Goal: Information Seeking & Learning: Find specific page/section

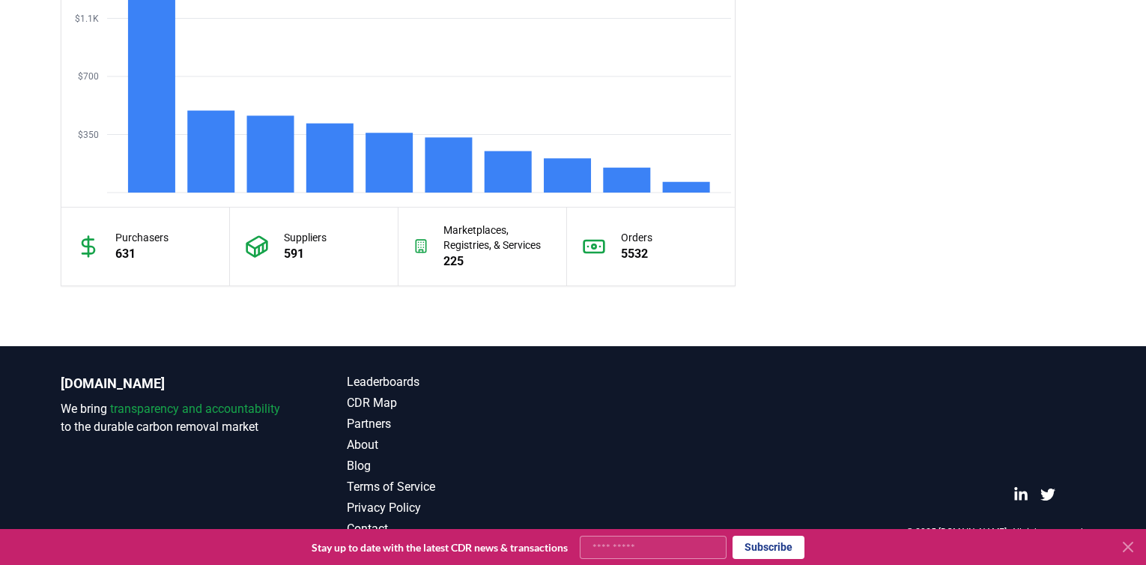
scroll to position [1112, 0]
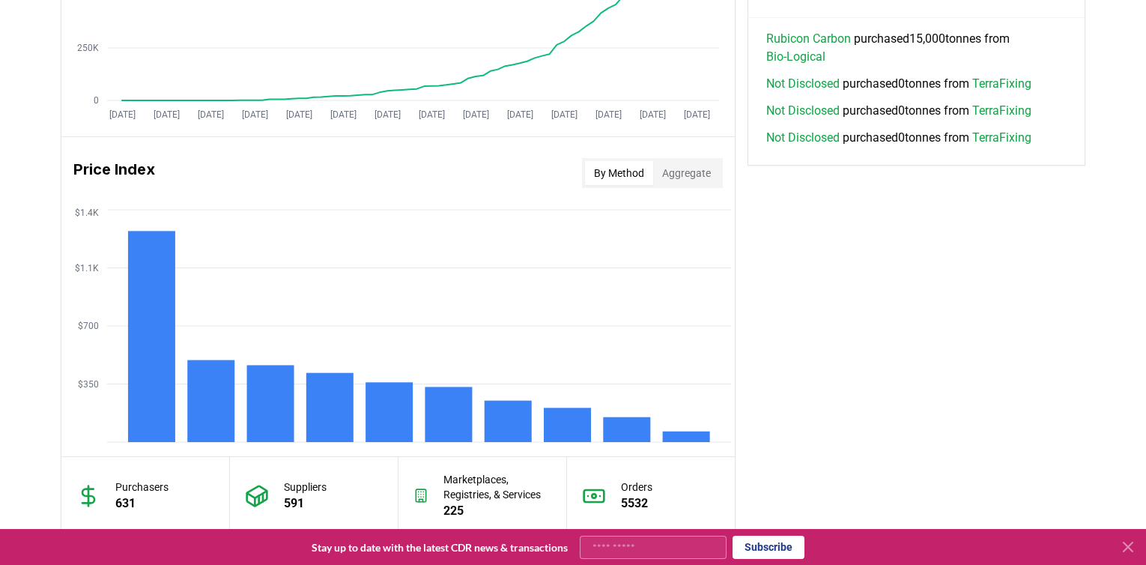
click at [703, 172] on button "Aggregate" at bounding box center [686, 173] width 67 height 24
click at [623, 172] on button "By Method" at bounding box center [619, 173] width 68 height 24
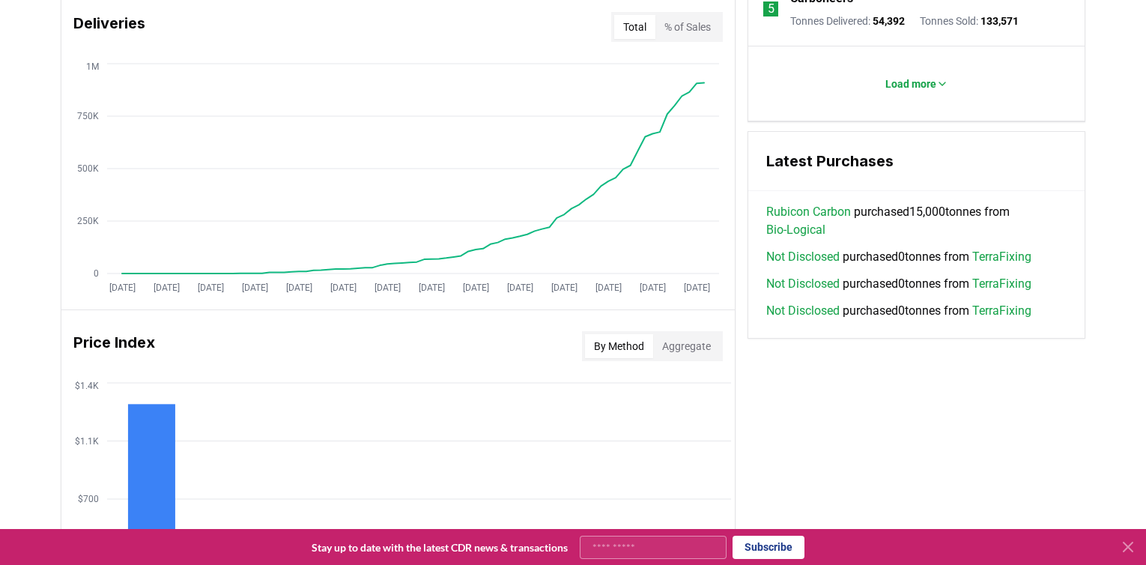
scroll to position [861, 0]
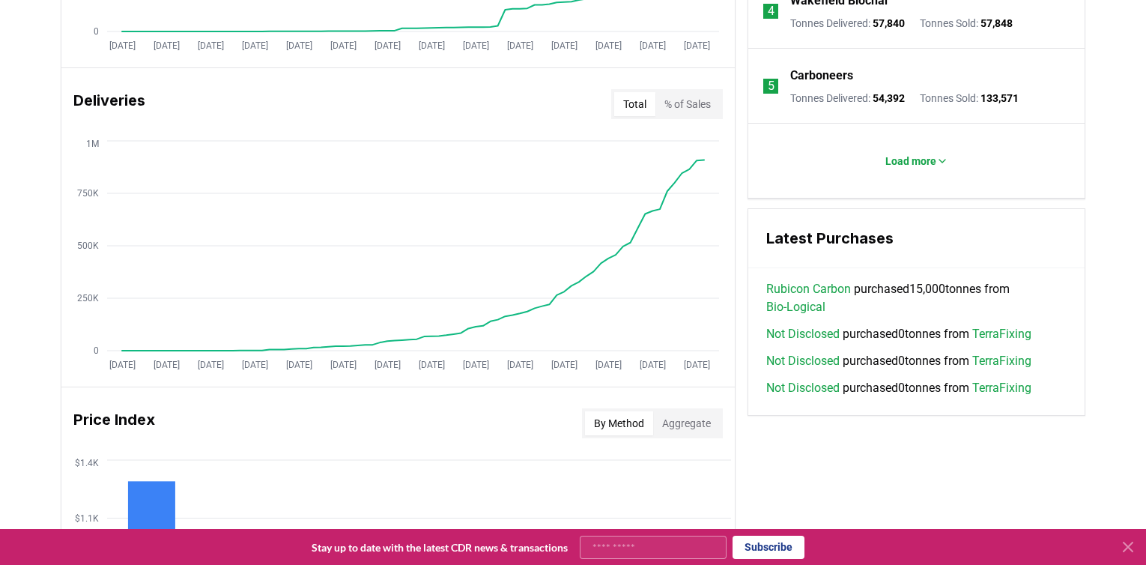
click at [672, 413] on button "Aggregate" at bounding box center [686, 423] width 67 height 24
click at [91, 419] on h3 "Price Index" at bounding box center [114, 423] width 82 height 30
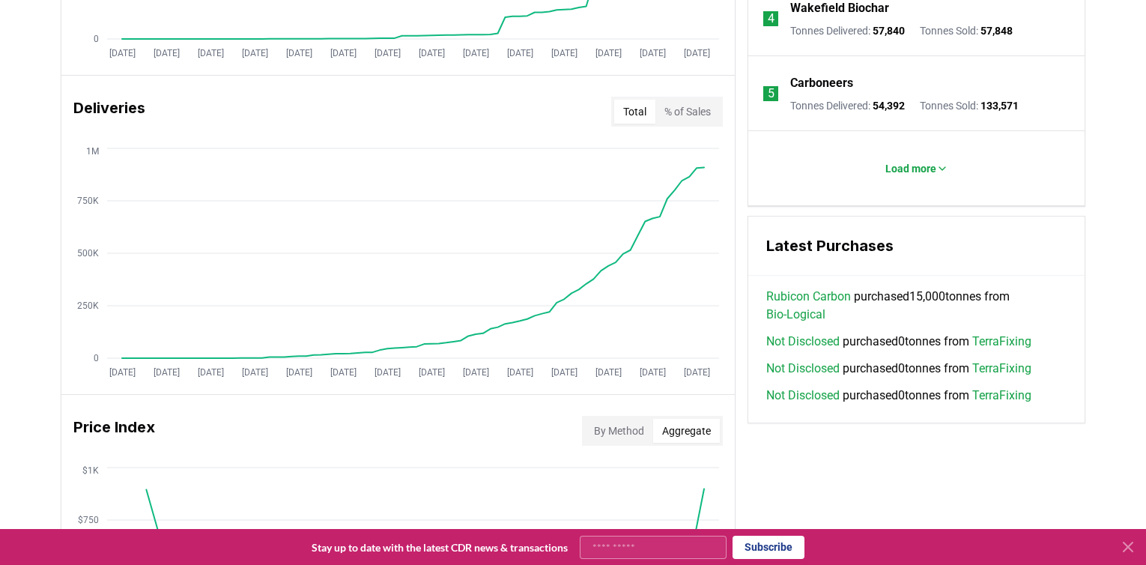
scroll to position [363, 0]
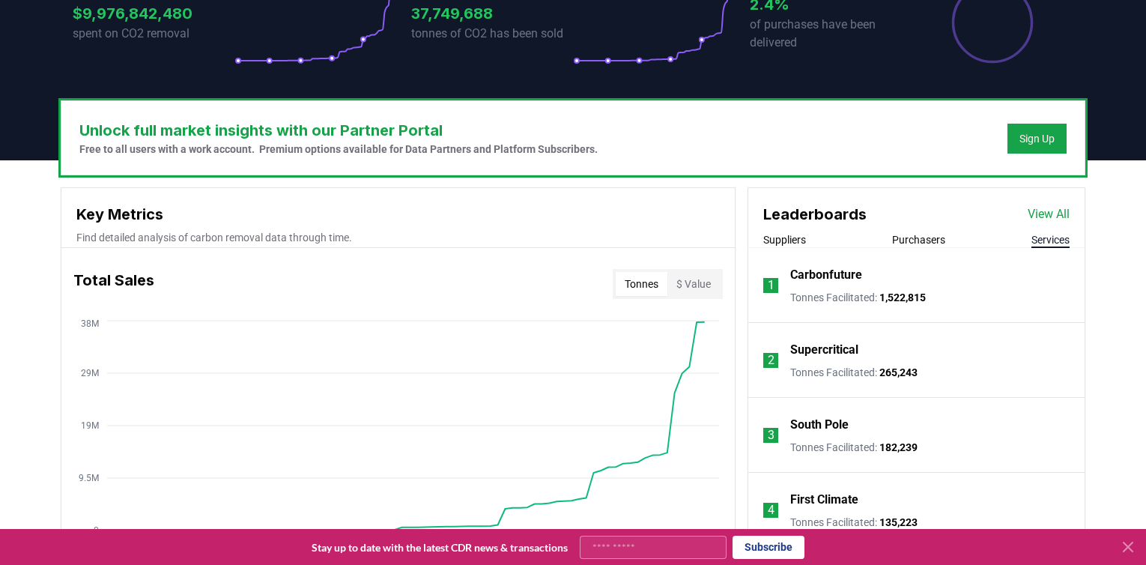
click at [1042, 238] on button "Services" at bounding box center [1050, 239] width 38 height 15
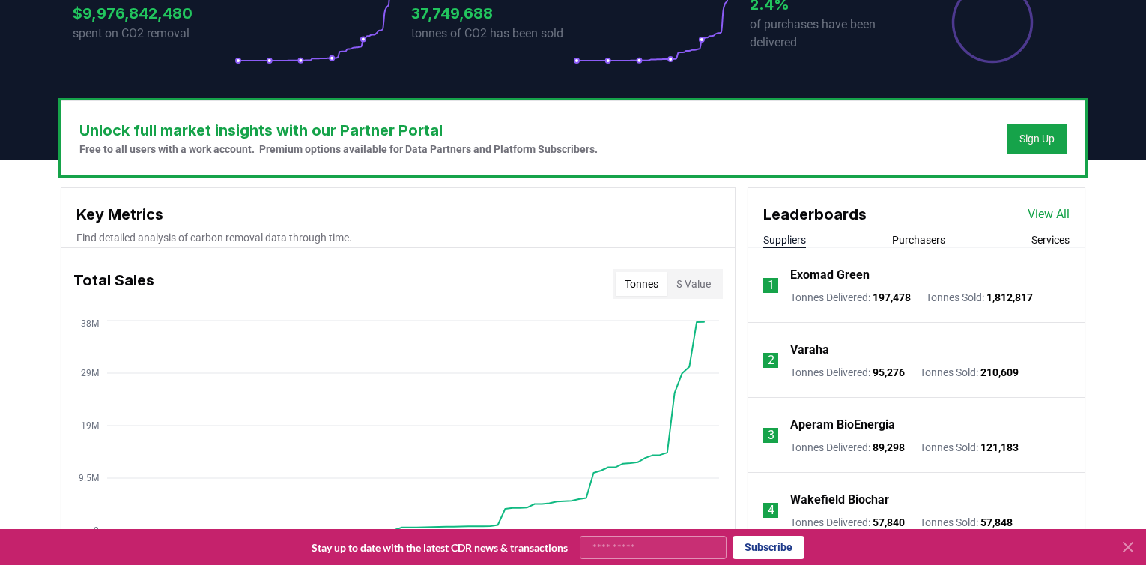
click at [796, 232] on button "Suppliers" at bounding box center [784, 239] width 43 height 15
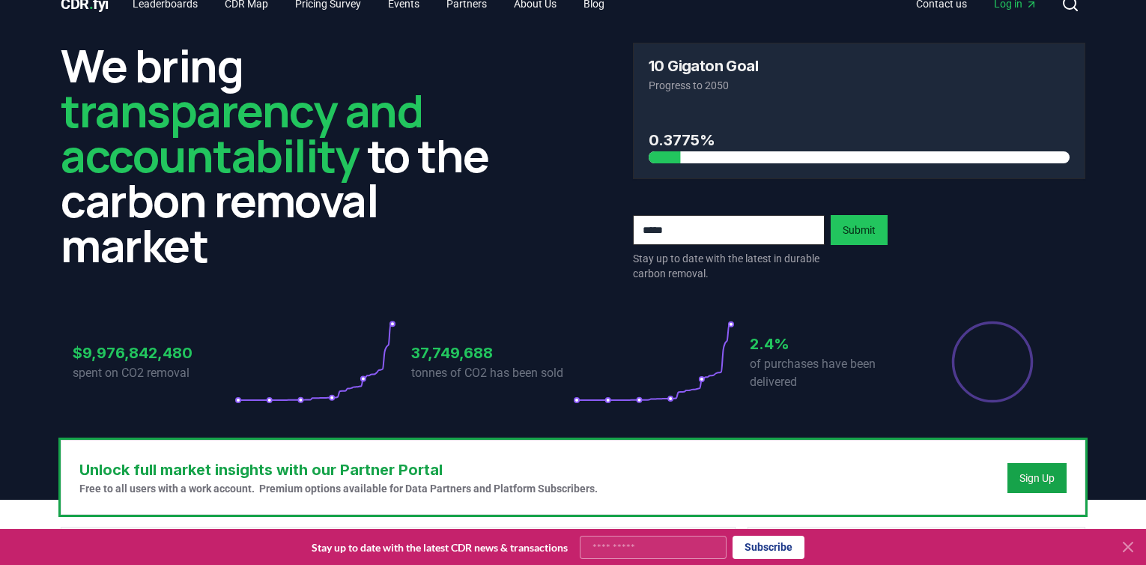
scroll to position [0, 0]
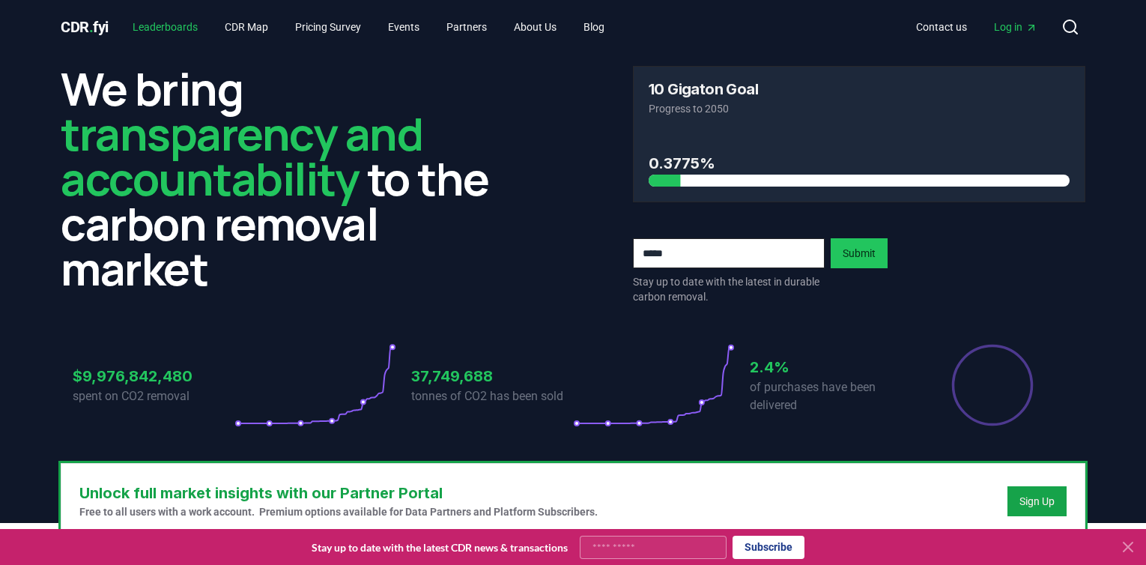
click at [166, 27] on link "Leaderboards" at bounding box center [165, 26] width 89 height 27
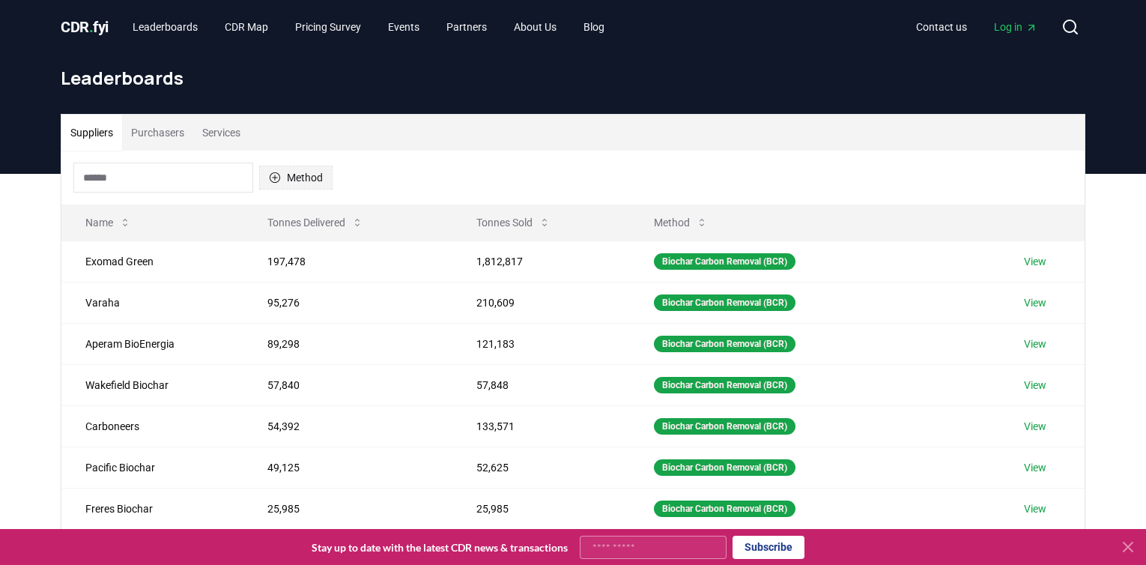
click at [285, 173] on button "Method" at bounding box center [295, 178] width 73 height 24
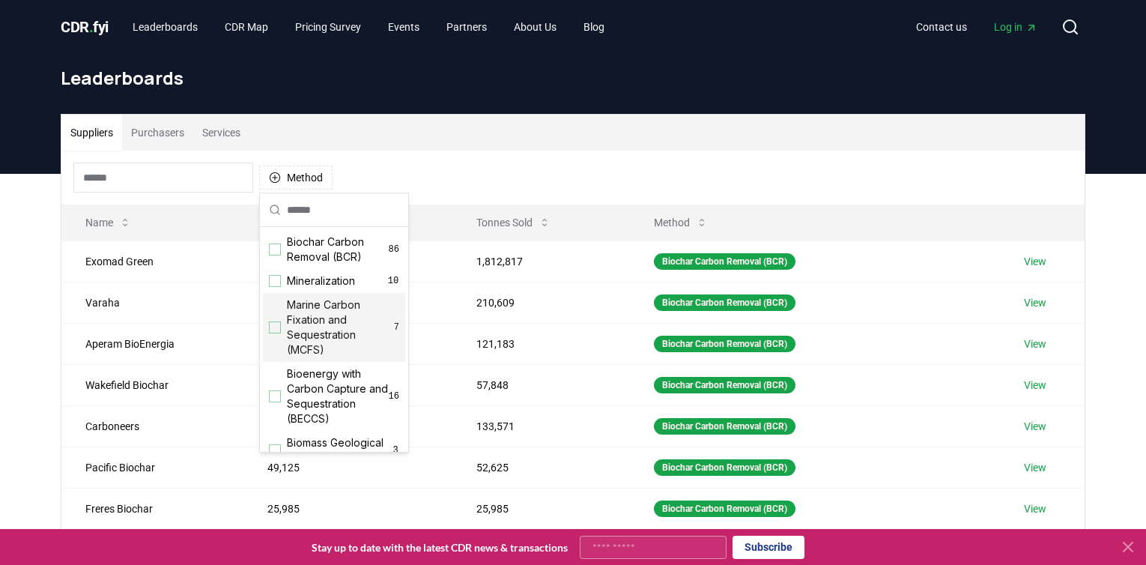
click at [276, 324] on div "Suggestions" at bounding box center [275, 327] width 12 height 12
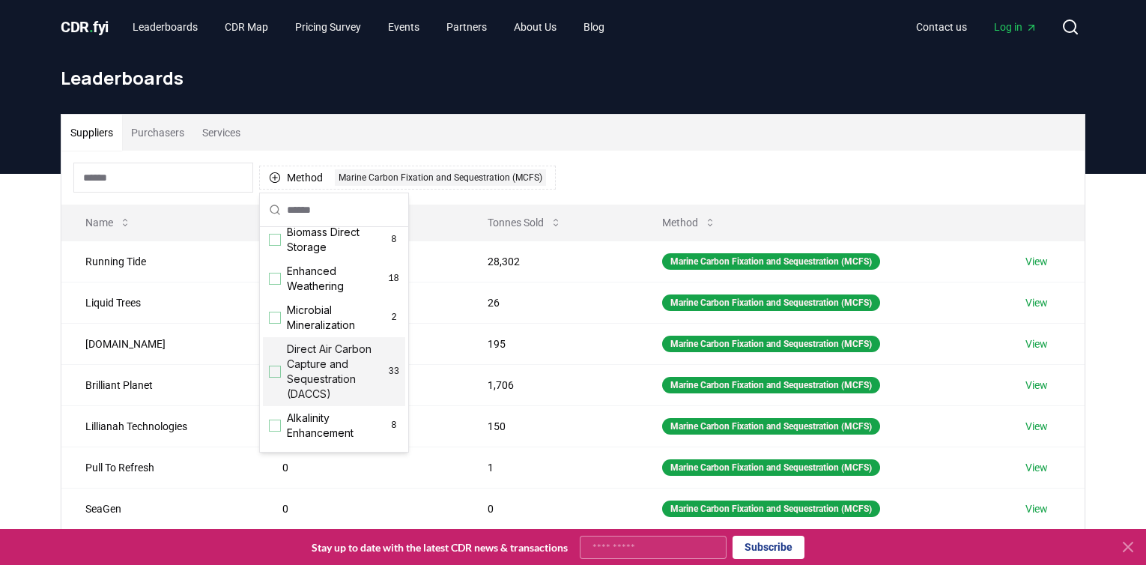
scroll to position [375, 0]
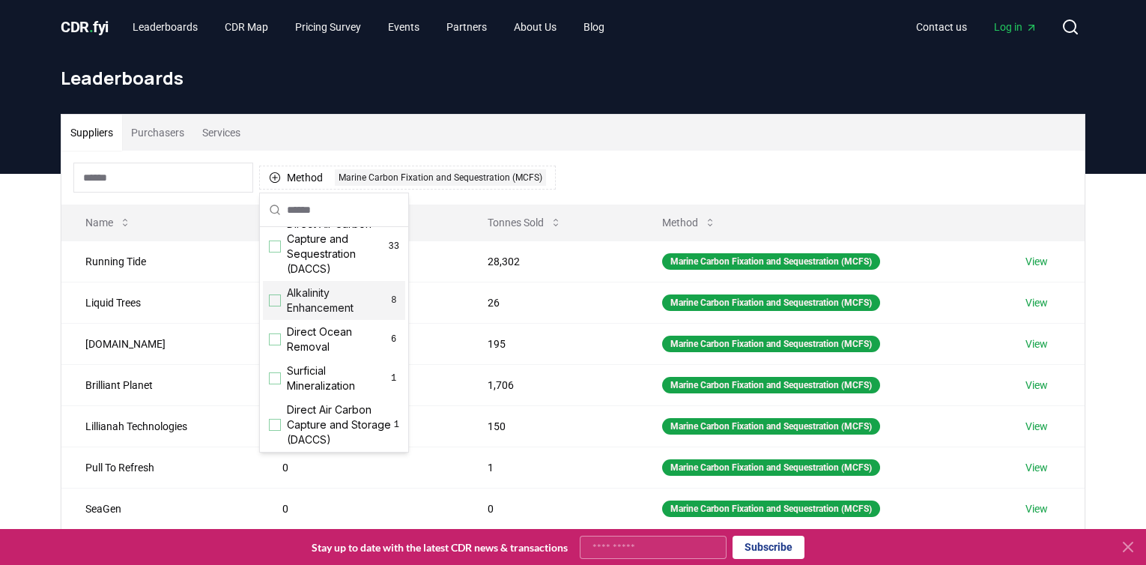
click at [276, 306] on div "Suggestions" at bounding box center [275, 300] width 12 height 12
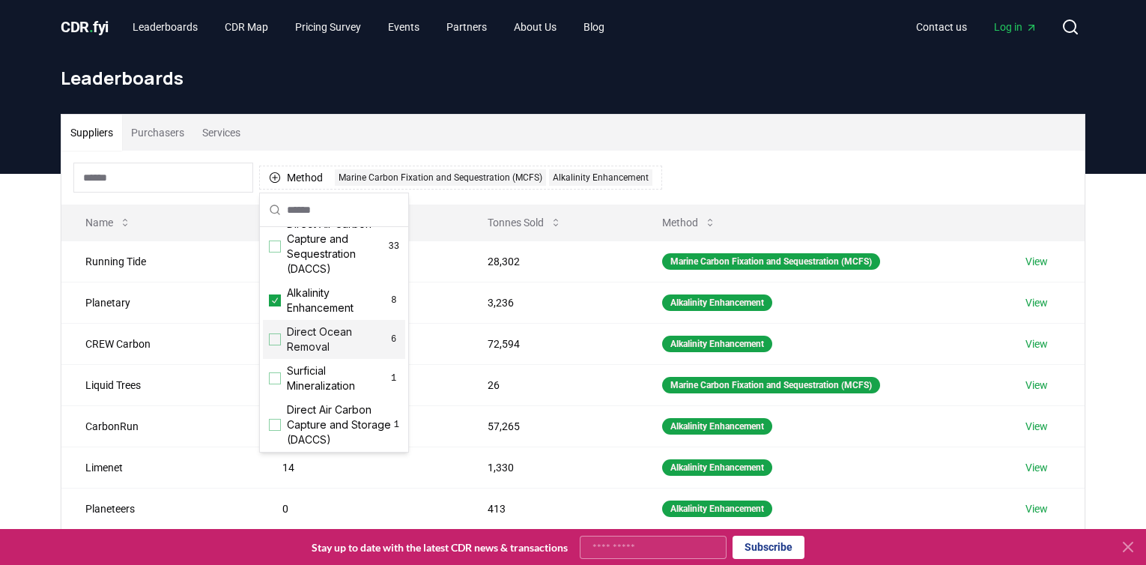
click at [276, 345] on div "Suggestions" at bounding box center [275, 339] width 12 height 12
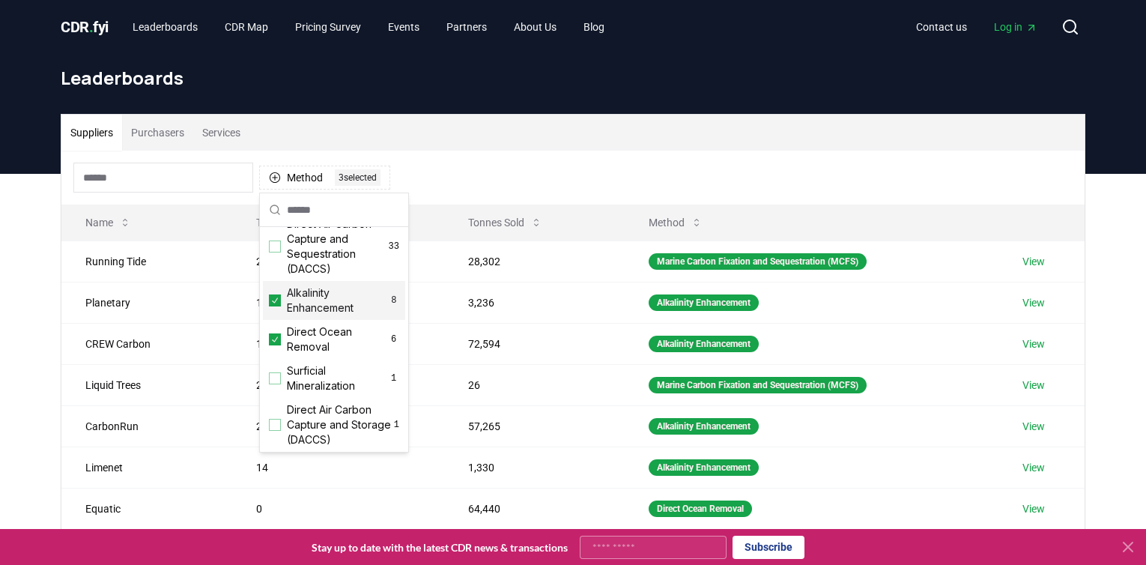
scroll to position [500, 0]
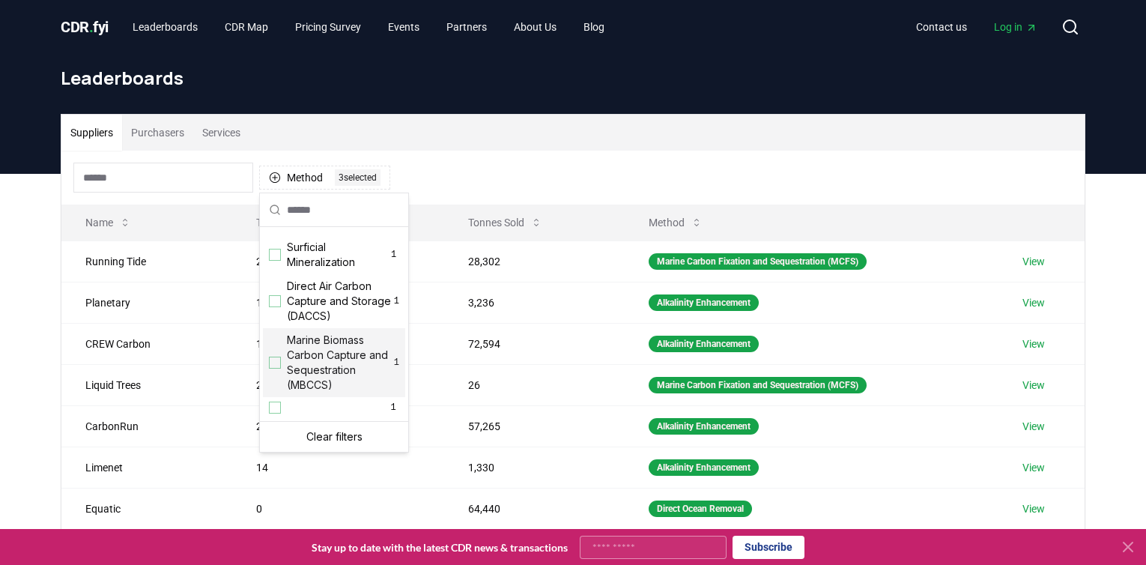
click at [270, 369] on div "Suggestions" at bounding box center [275, 363] width 12 height 12
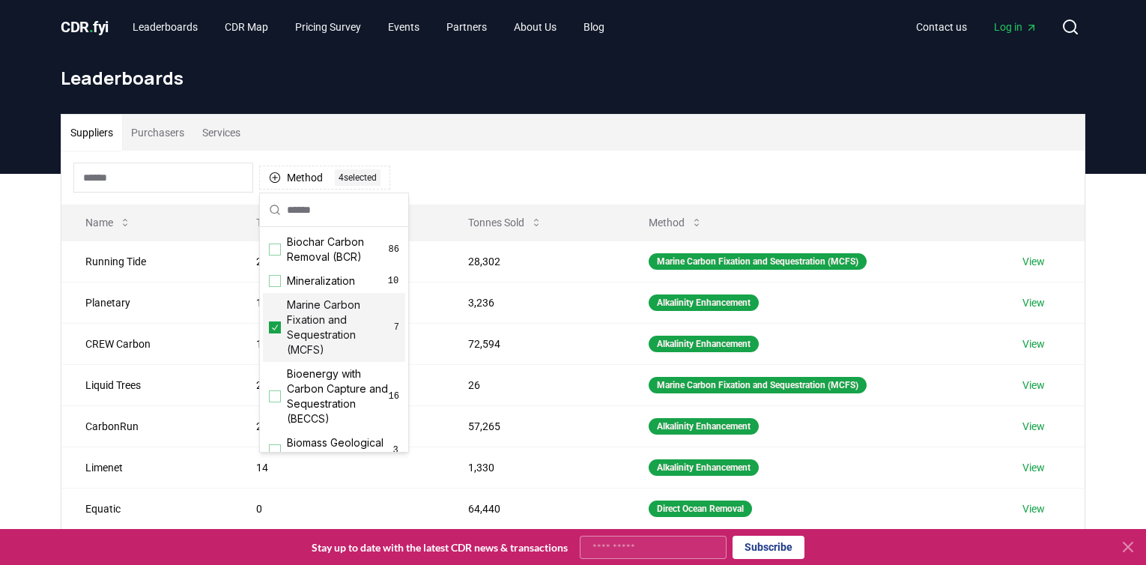
click at [652, 131] on div "Suppliers Purchasers Services" at bounding box center [572, 133] width 1023 height 36
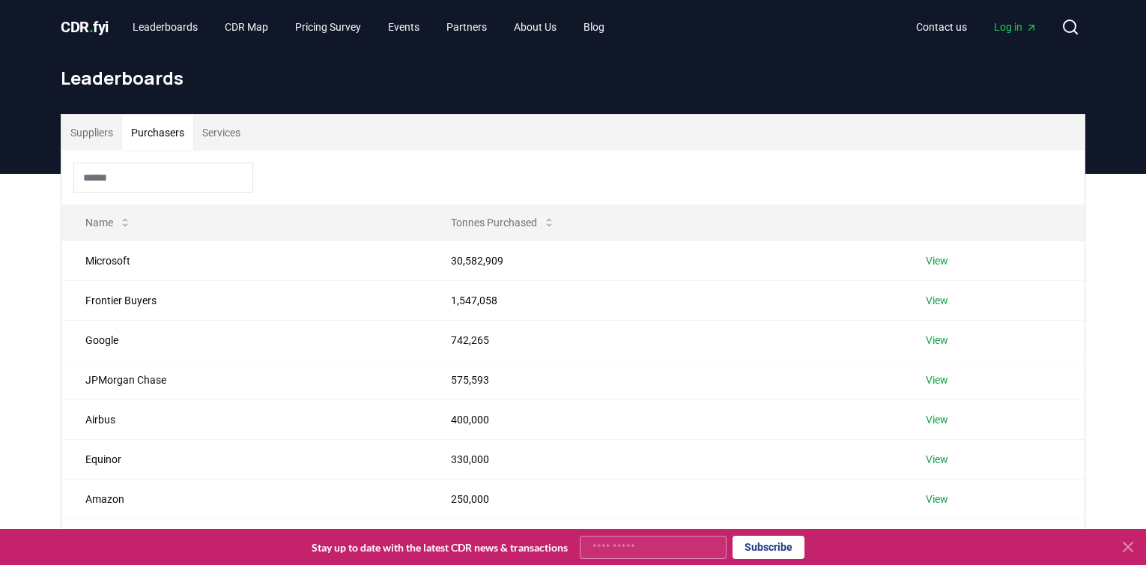
click at [168, 132] on button "Purchasers" at bounding box center [157, 133] width 71 height 36
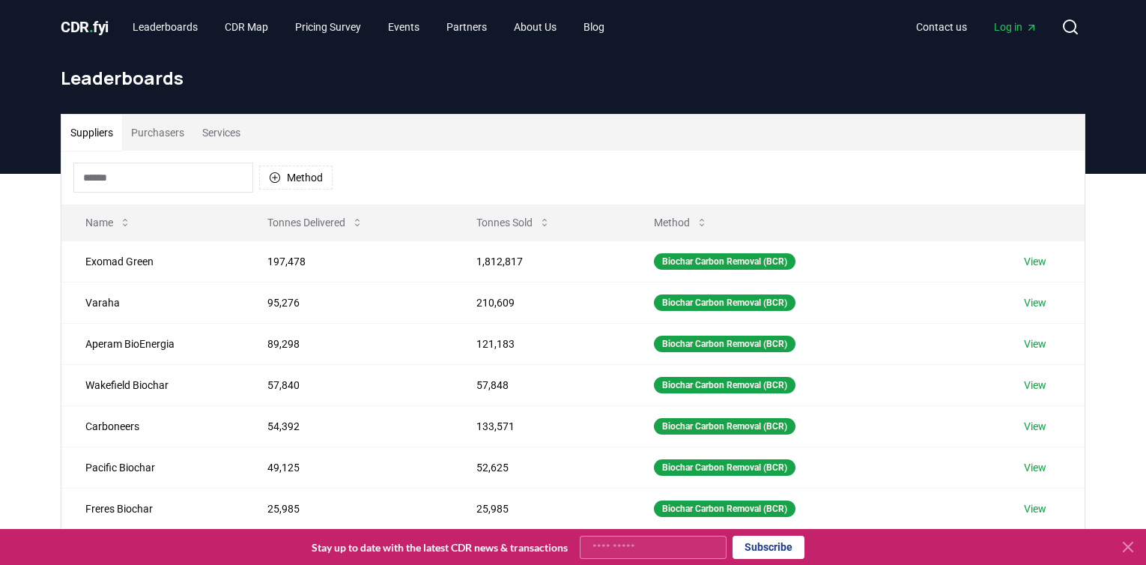
click at [95, 125] on button "Suppliers" at bounding box center [91, 133] width 61 height 36
click at [294, 172] on button "Method" at bounding box center [295, 178] width 73 height 24
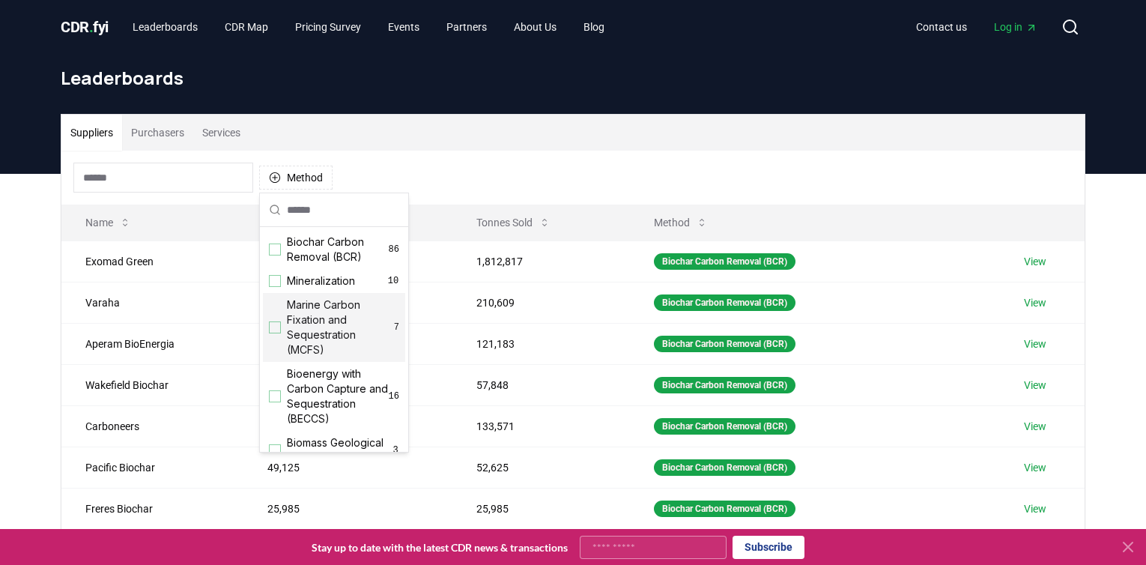
click at [274, 330] on div "Suggestions" at bounding box center [275, 327] width 12 height 12
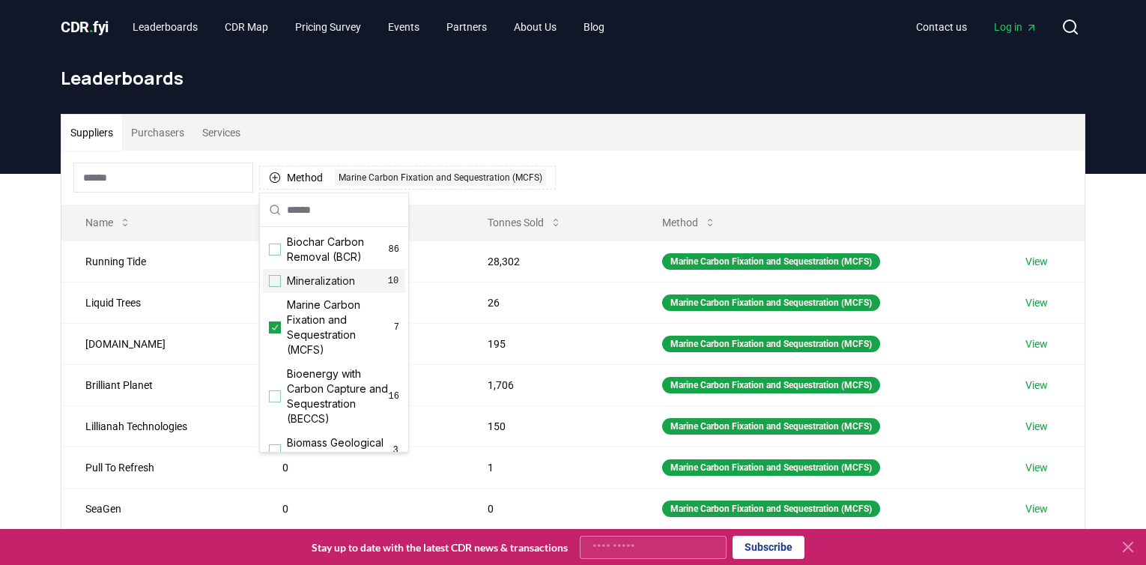
click at [847, 123] on div "Suppliers Purchasers Services" at bounding box center [572, 133] width 1023 height 36
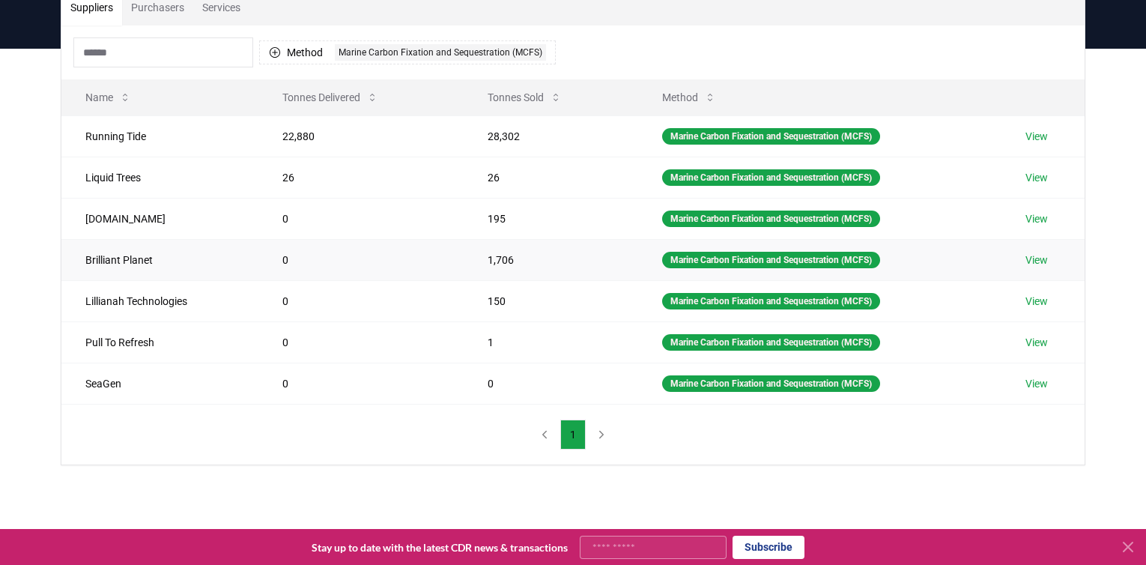
scroll to position [115, 0]
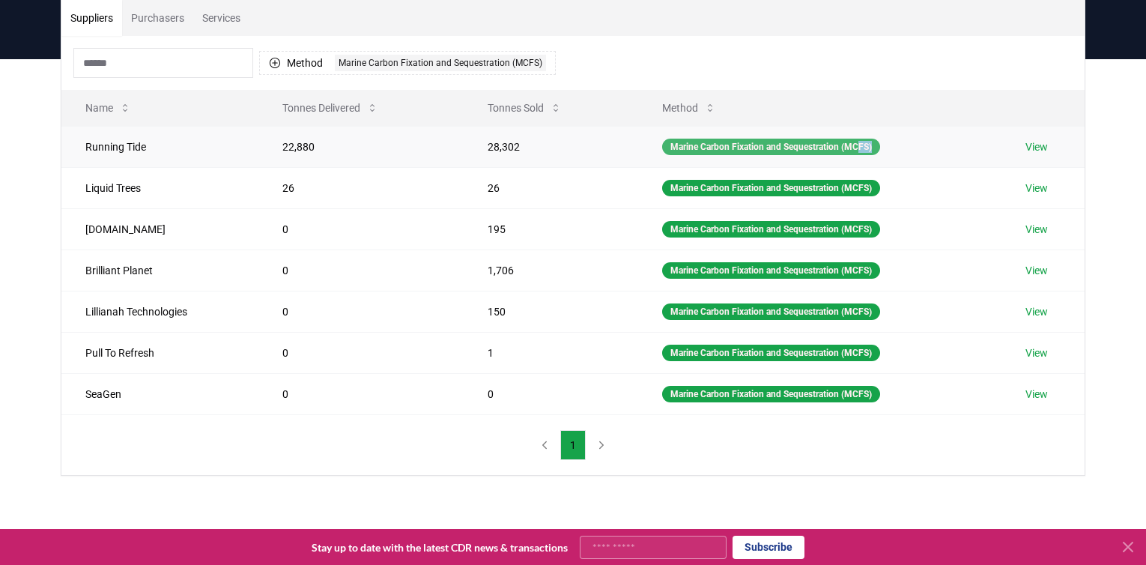
drag, startPoint x: 912, startPoint y: 145, endPoint x: 867, endPoint y: 145, distance: 44.9
click at [867, 145] on td "Marine Carbon Fixation and Sequestration (MCFS)" at bounding box center [819, 146] width 363 height 41
click at [791, 146] on div "Marine Carbon Fixation and Sequestration (MCFS)" at bounding box center [771, 147] width 218 height 16
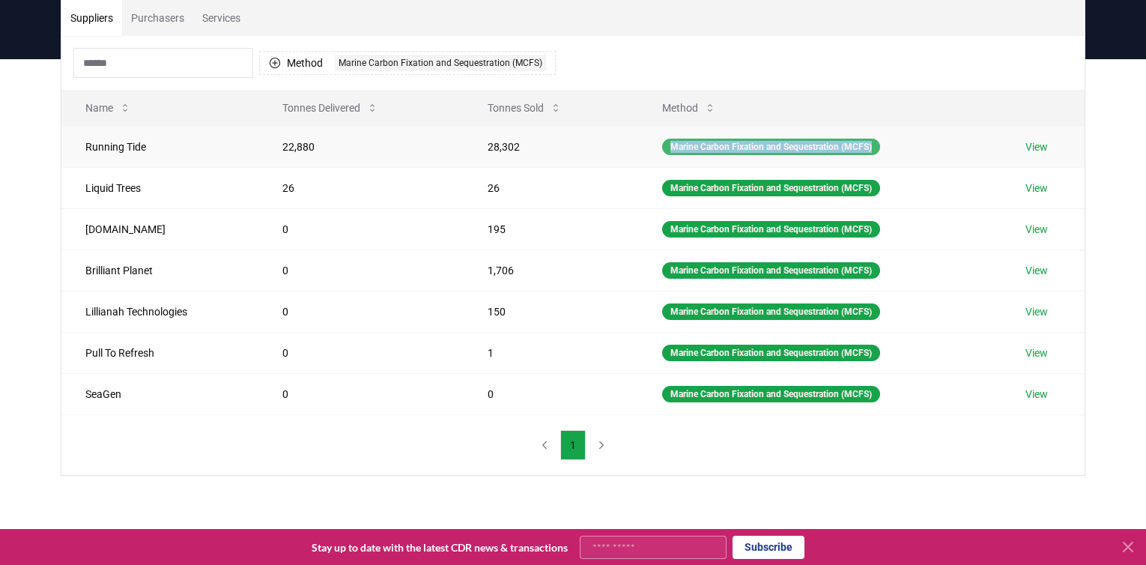
copy div "Marine Carbon Fixation and Sequestration (MCFS)"
click at [317, 59] on button "Method 1 Marine Carbon Fixation and Sequestration (MCFS)" at bounding box center [407, 63] width 297 height 24
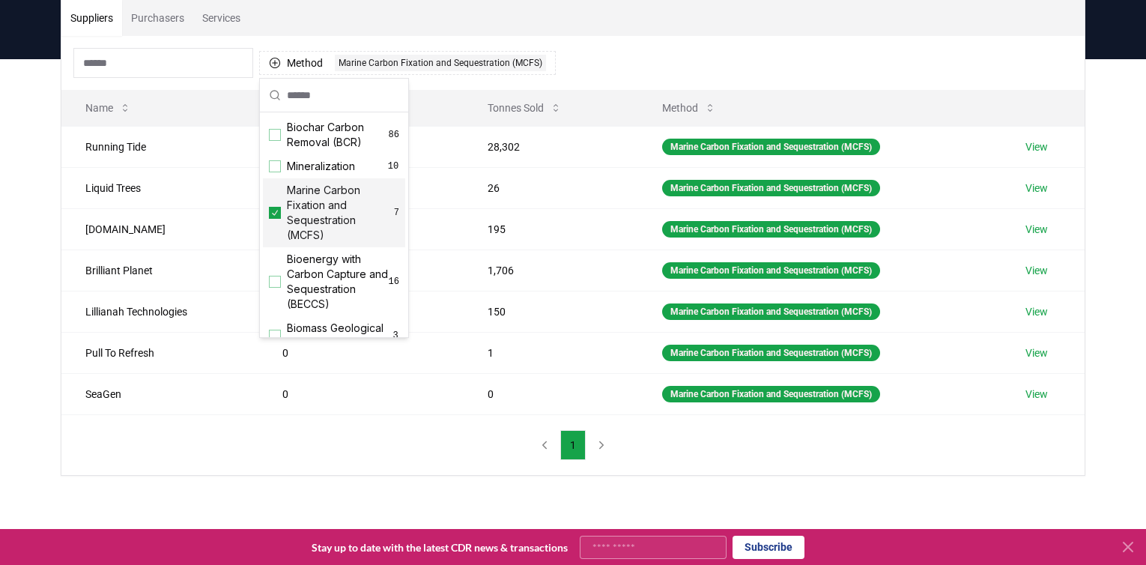
click at [278, 210] on icon "Suggestions" at bounding box center [275, 213] width 10 height 12
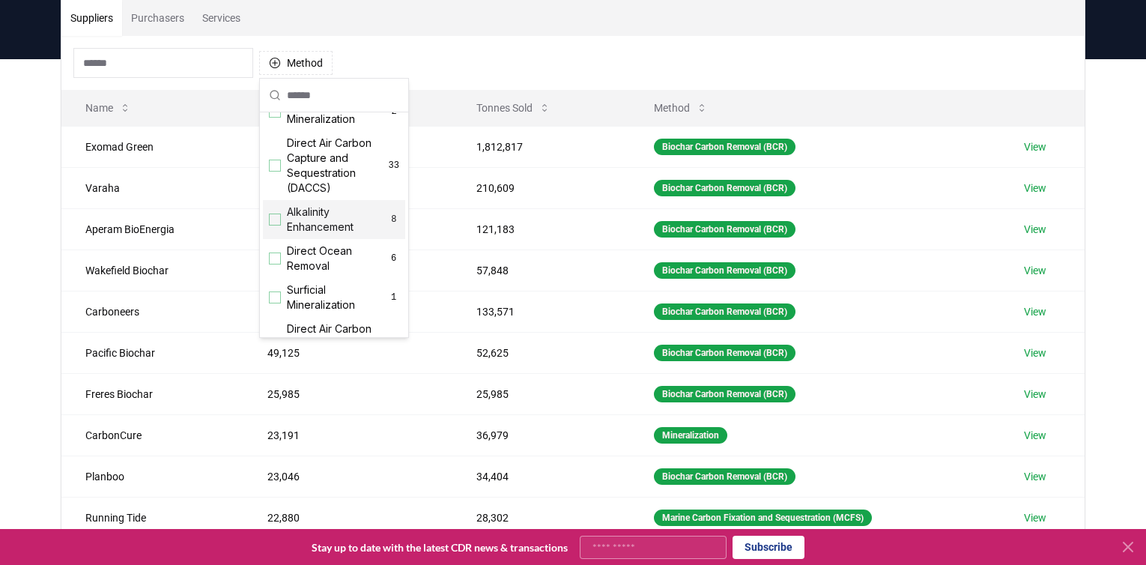
scroll to position [375, 0]
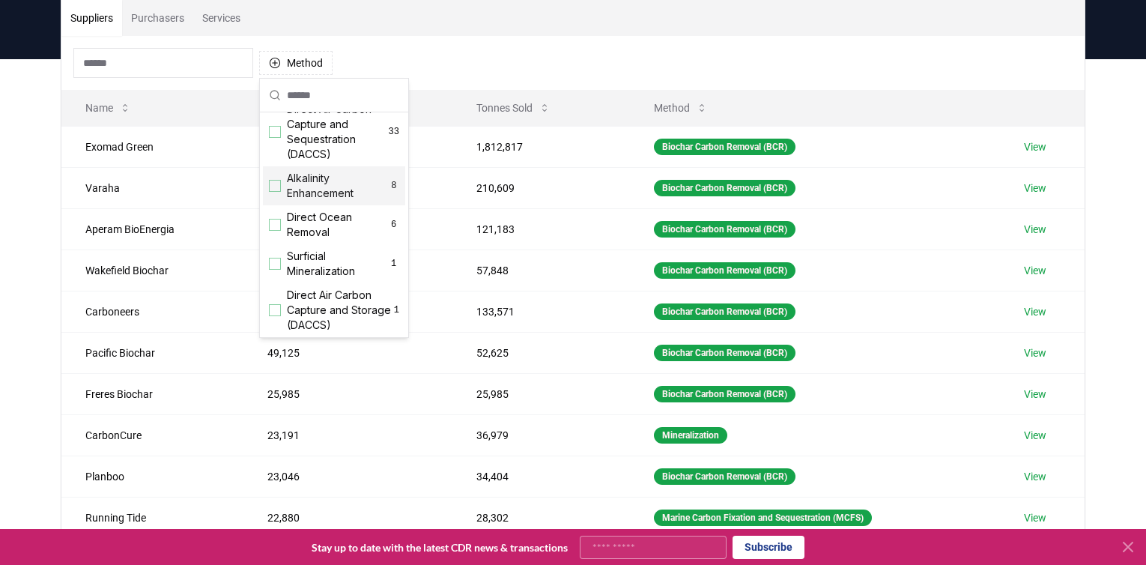
click at [274, 192] on div "Suggestions" at bounding box center [275, 186] width 12 height 12
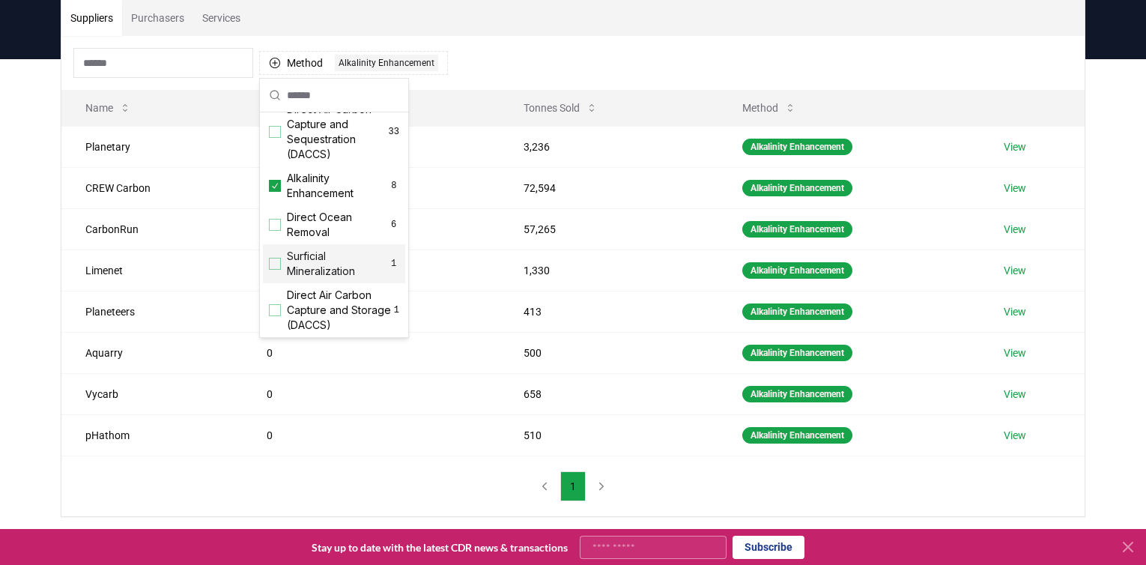
click at [700, 43] on div "Method 1 Alkalinity Enhancement" at bounding box center [572, 63] width 1023 height 54
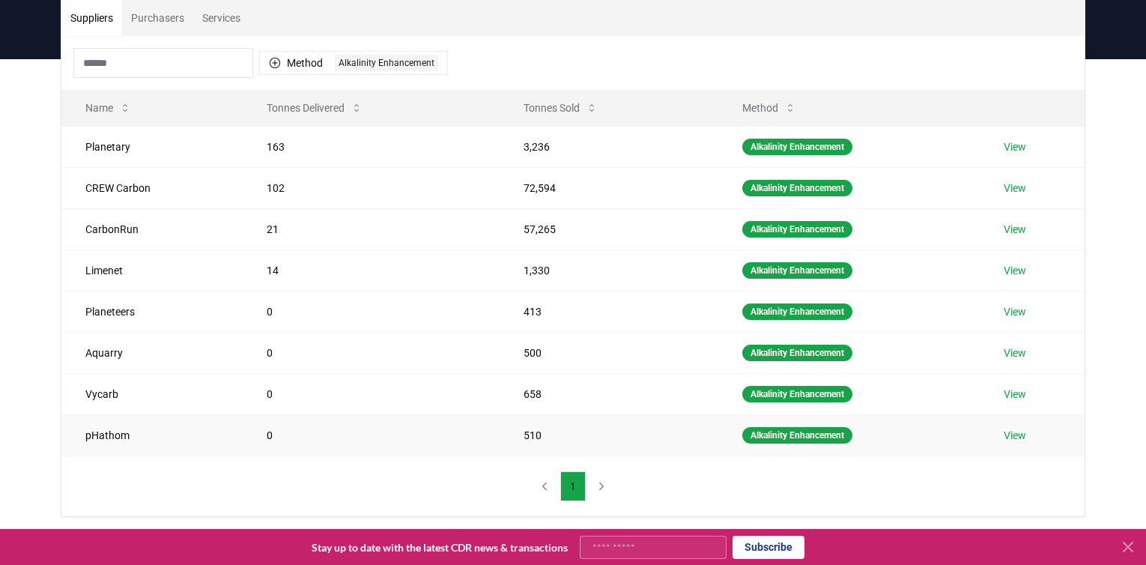
click at [112, 431] on td "pHathom" at bounding box center [151, 434] width 181 height 41
copy td "pHathom"
click at [297, 62] on button "Method 1 Alkalinity Enhancement" at bounding box center [353, 63] width 189 height 24
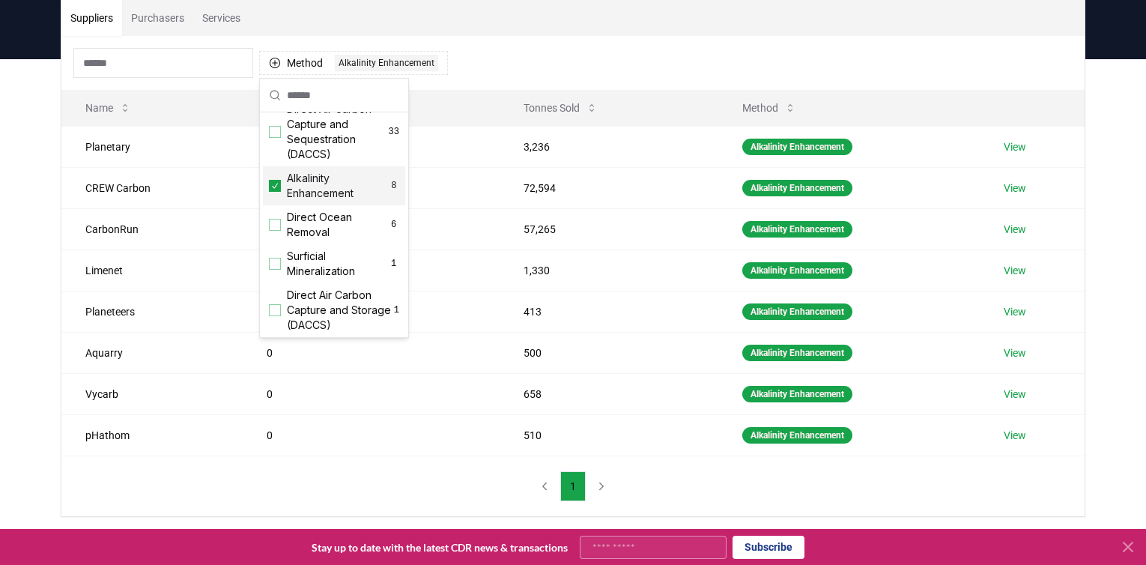
click at [276, 192] on icon "Suggestions" at bounding box center [275, 186] width 10 height 12
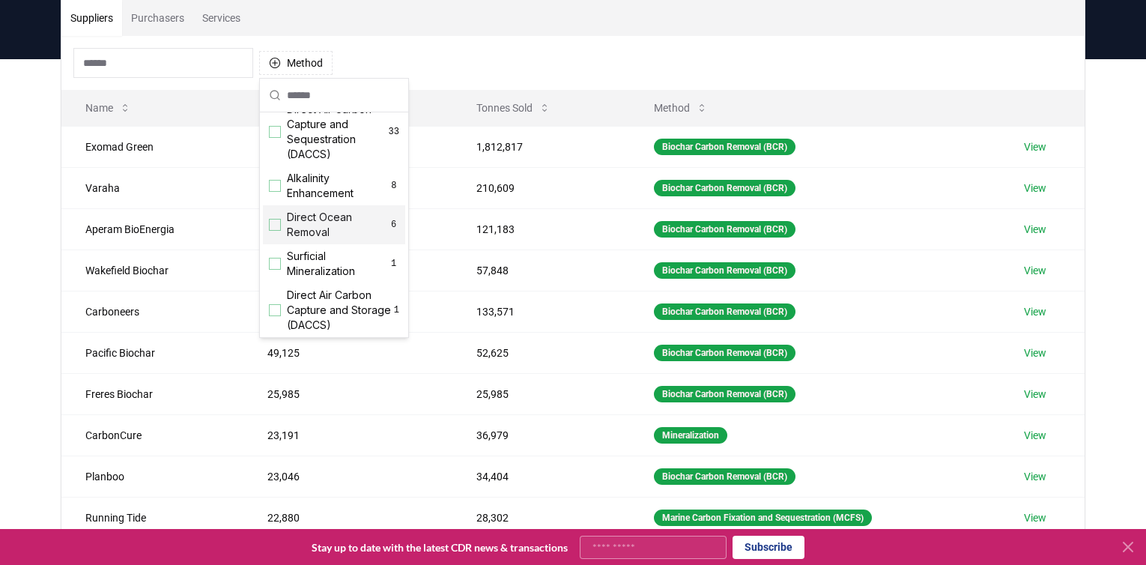
click at [279, 231] on div "Suggestions" at bounding box center [275, 225] width 12 height 12
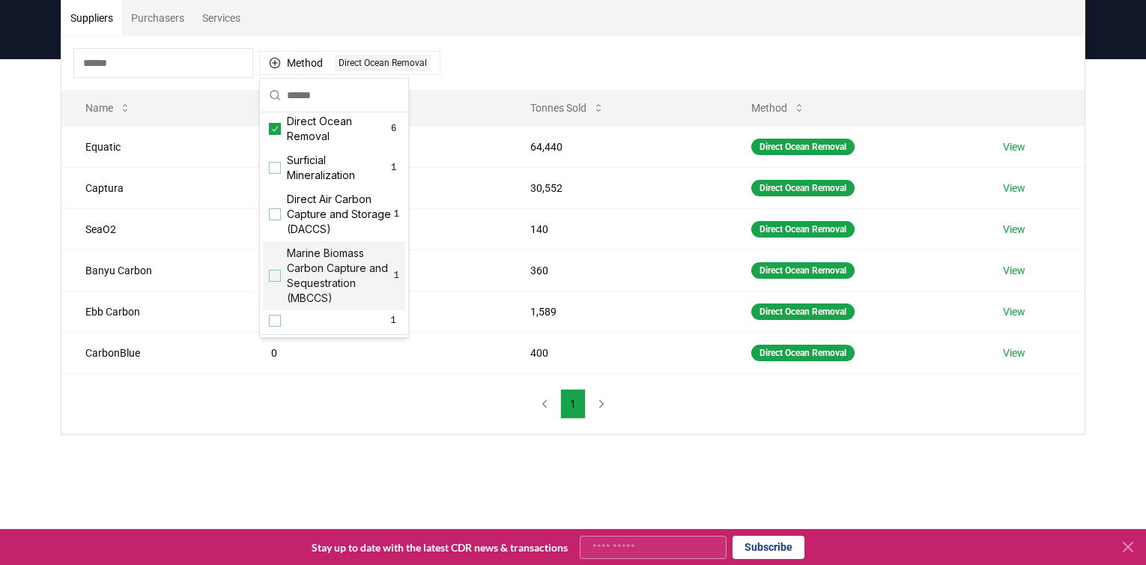
scroll to position [500, 0]
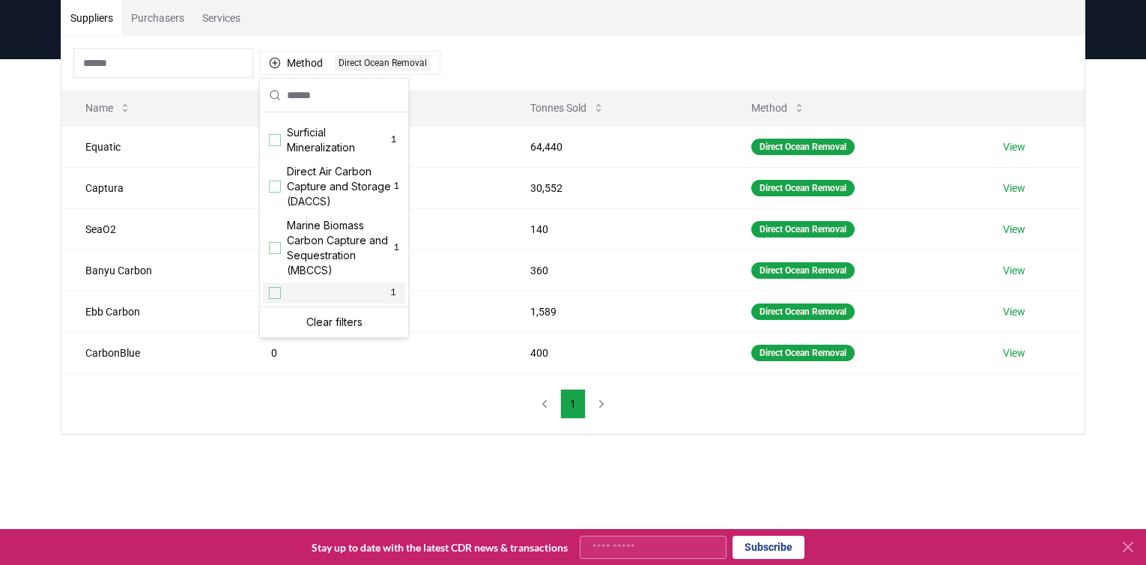
click at [355, 451] on div "Suppliers Purchasers Services Method 1 Direct Ocean Removal Name Tonnes Deliver…" at bounding box center [573, 276] width 1146 height 435
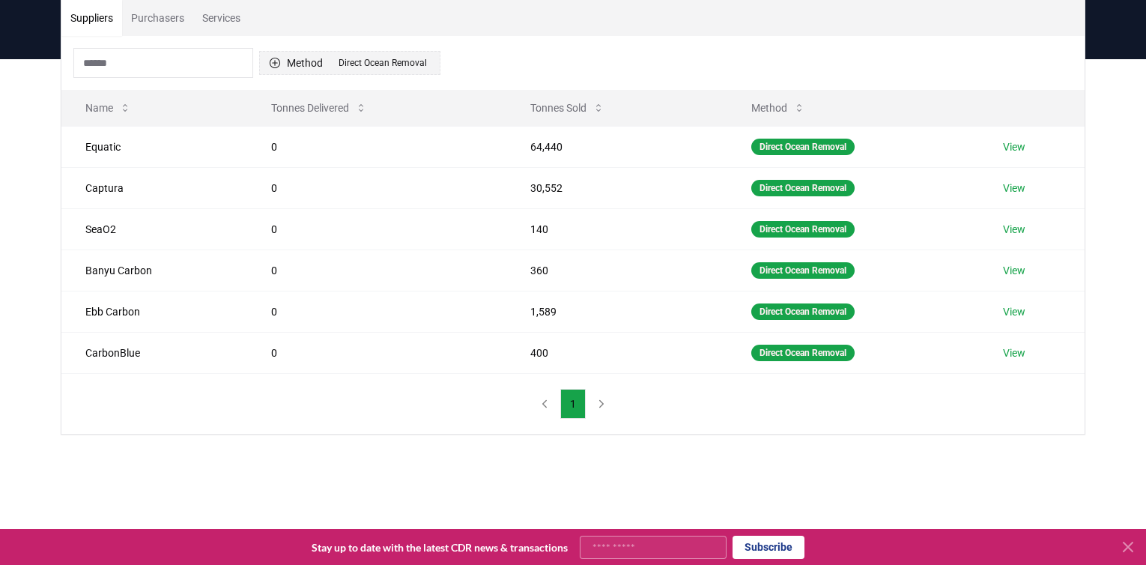
click at [294, 58] on button "Method 1 Direct Ocean Removal" at bounding box center [349, 63] width 181 height 24
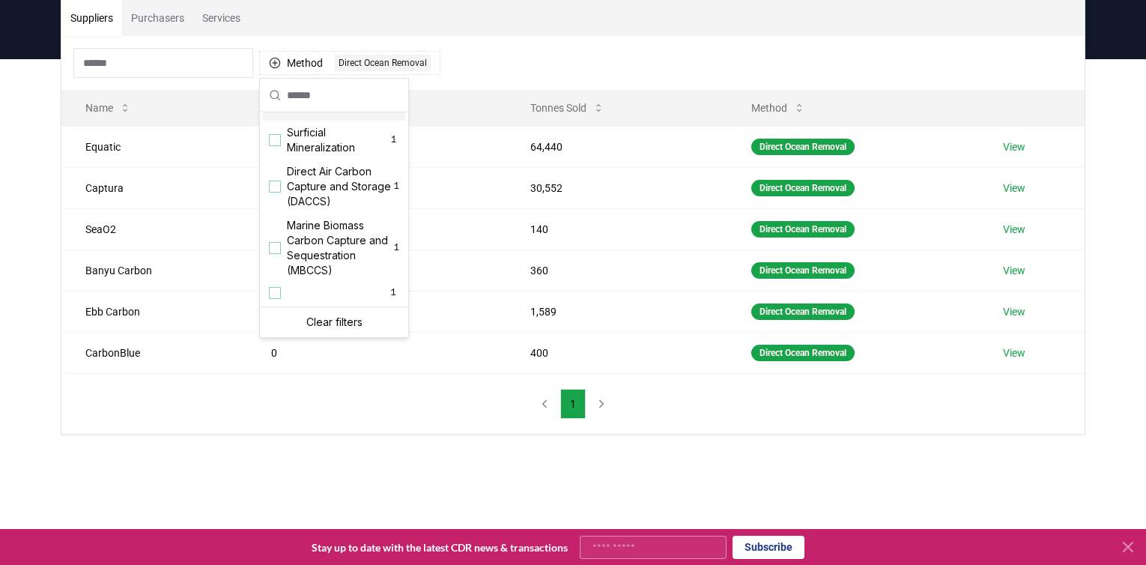
click at [279, 107] on icon "Suggestions" at bounding box center [275, 101] width 10 height 12
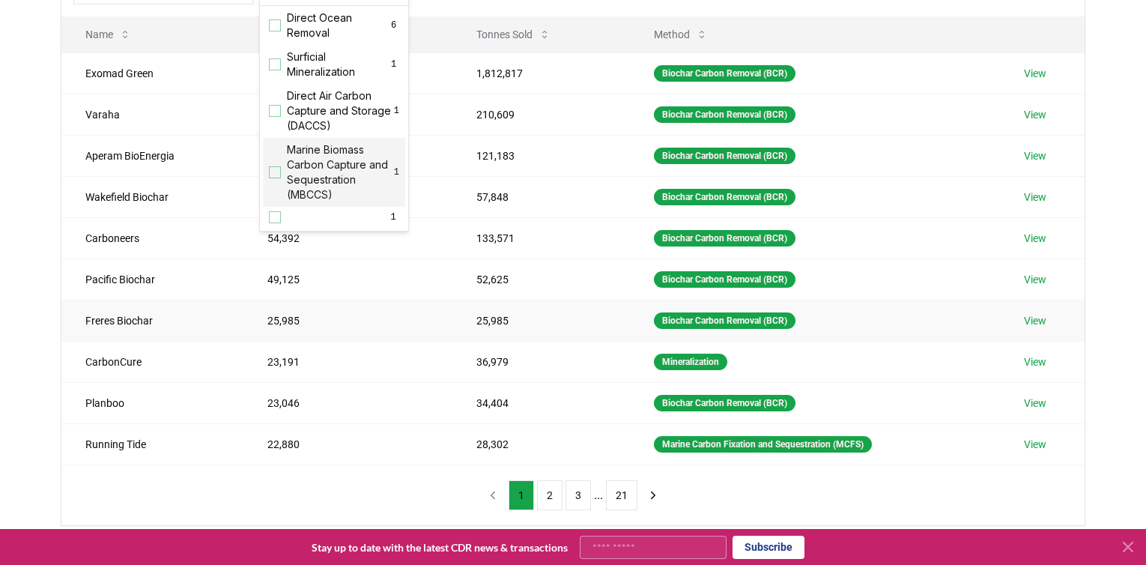
scroll to position [239, 0]
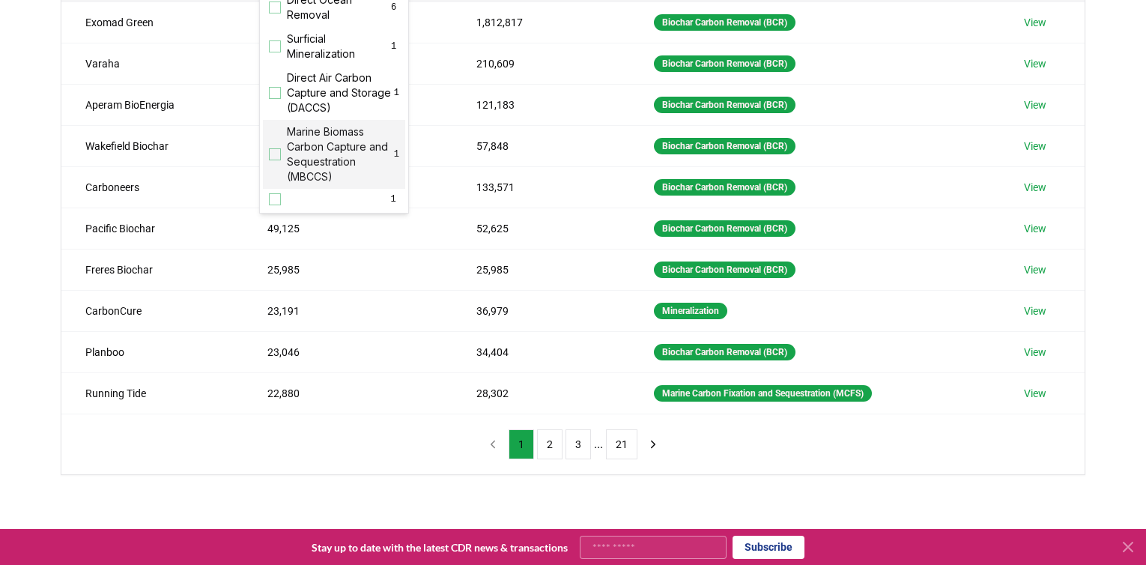
click at [275, 154] on div "Suggestions" at bounding box center [275, 154] width 12 height 12
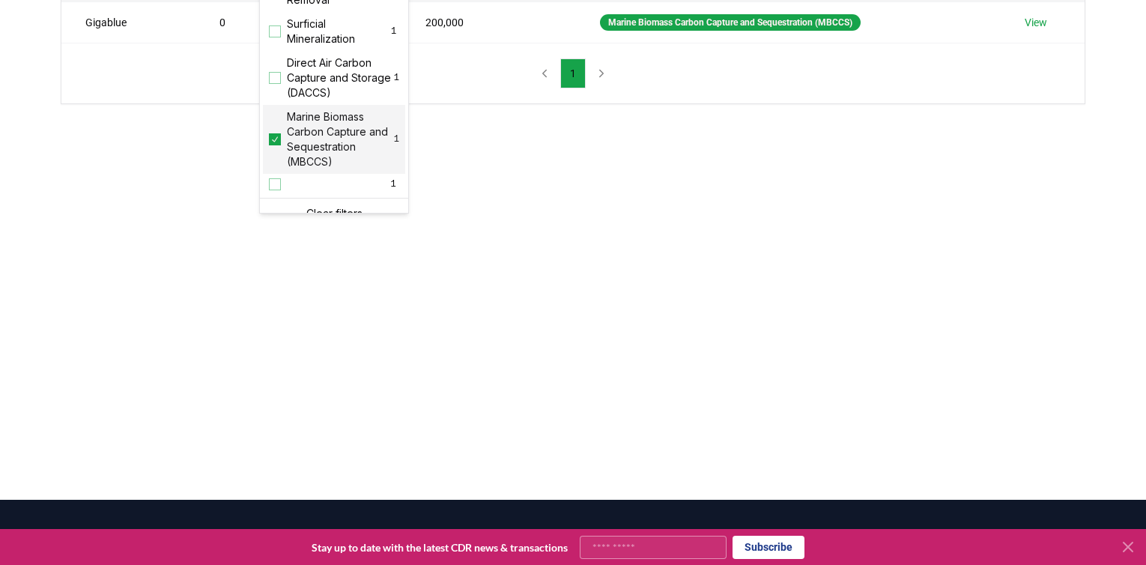
scroll to position [500, 0]
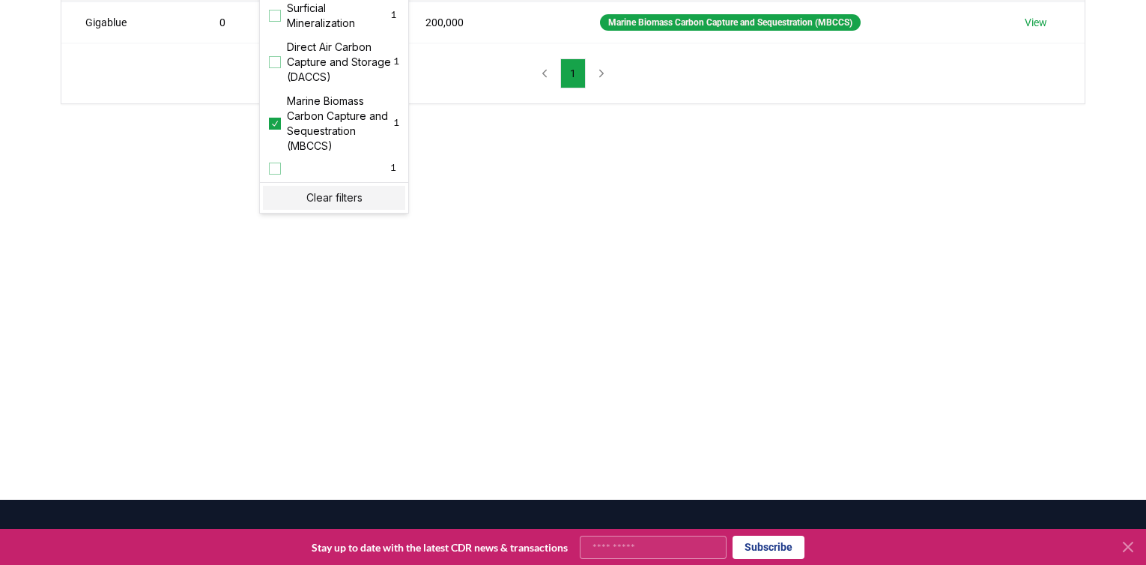
drag, startPoint x: 420, startPoint y: 378, endPoint x: 428, endPoint y: 379, distance: 8.3
click at [421, 378] on main "Suppliers Purchasers Services Method 1 Marine Biomass Carbon Capture and Seques…" at bounding box center [573, 217] width 1146 height 565
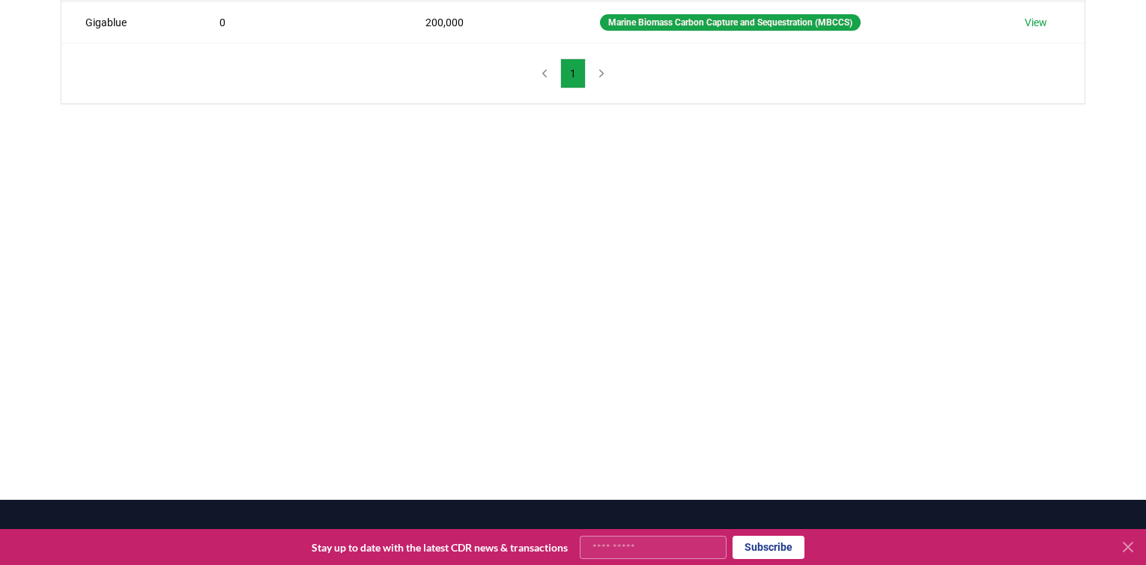
scroll to position [115, 0]
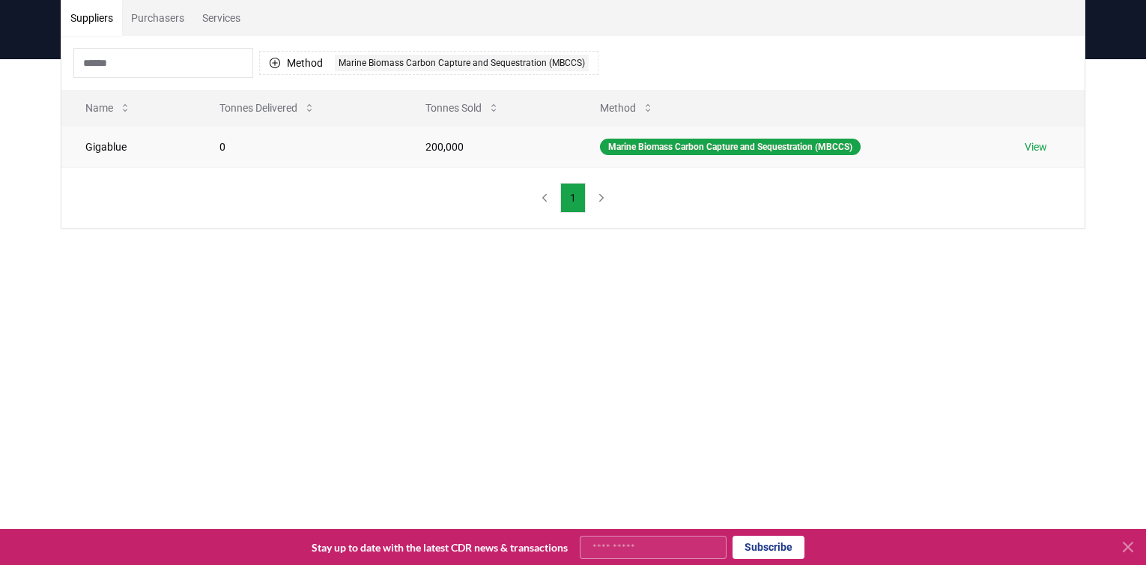
click at [107, 137] on td "Gigablue" at bounding box center [128, 146] width 134 height 41
click at [107, 139] on td "Gigablue" at bounding box center [128, 146] width 134 height 41
copy td "Gigablue"
click at [178, 257] on div "Suppliers Purchasers Services Method 1 Marine Biomass Carbon Capture and Seques…" at bounding box center [573, 173] width 1146 height 229
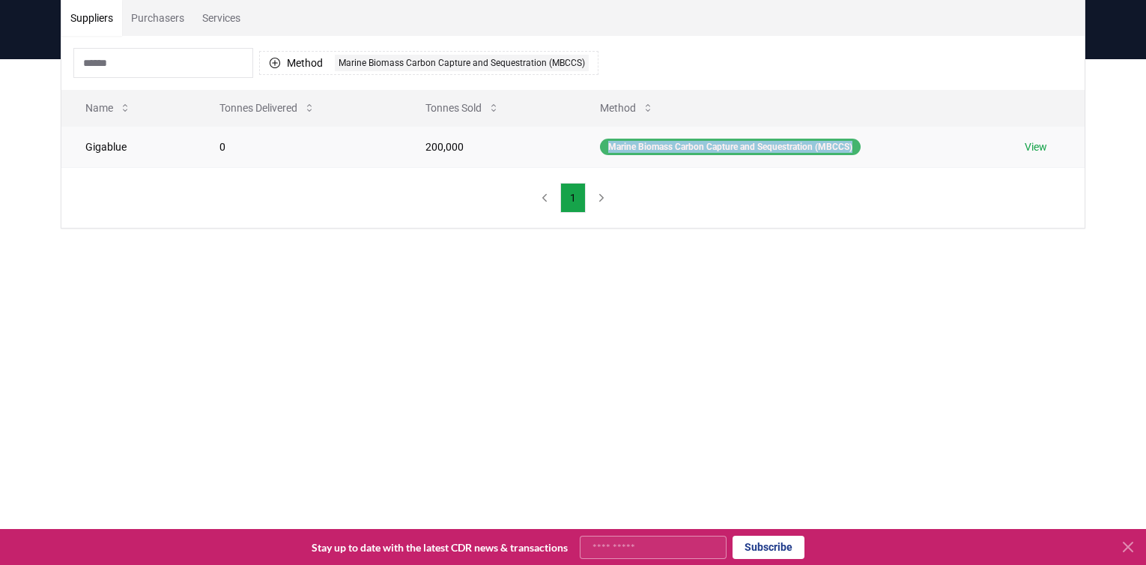
drag, startPoint x: 864, startPoint y: 146, endPoint x: 605, endPoint y: 145, distance: 259.2
click at [605, 145] on div "Marine Biomass Carbon Capture and Sequestration (MBCCS)" at bounding box center [730, 147] width 261 height 16
copy div "Marine Biomass Carbon Capture and Sequestration (MBCCS)"
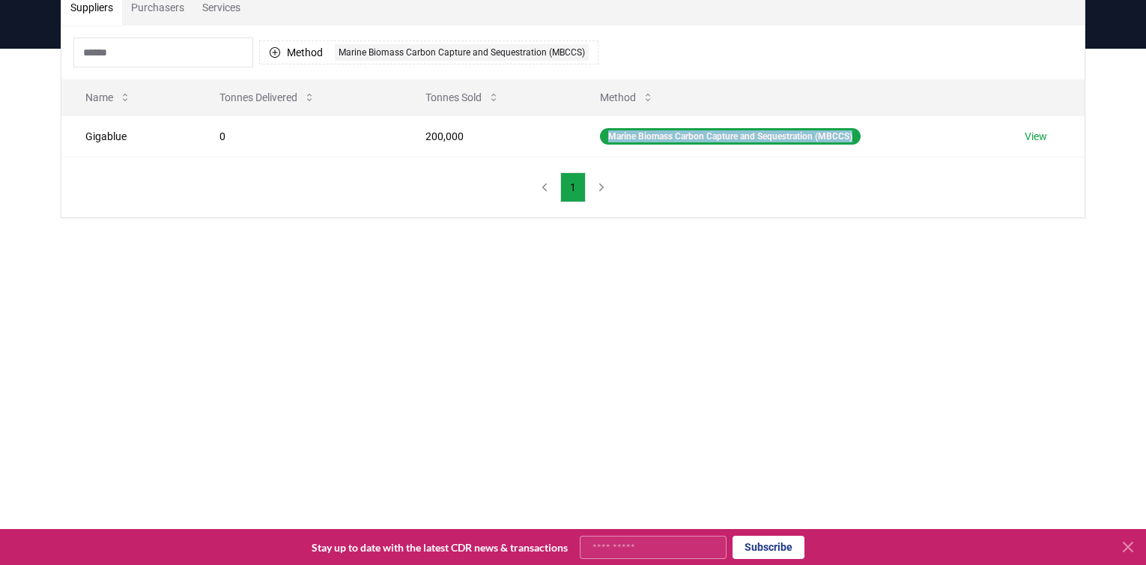
scroll to position [0, 0]
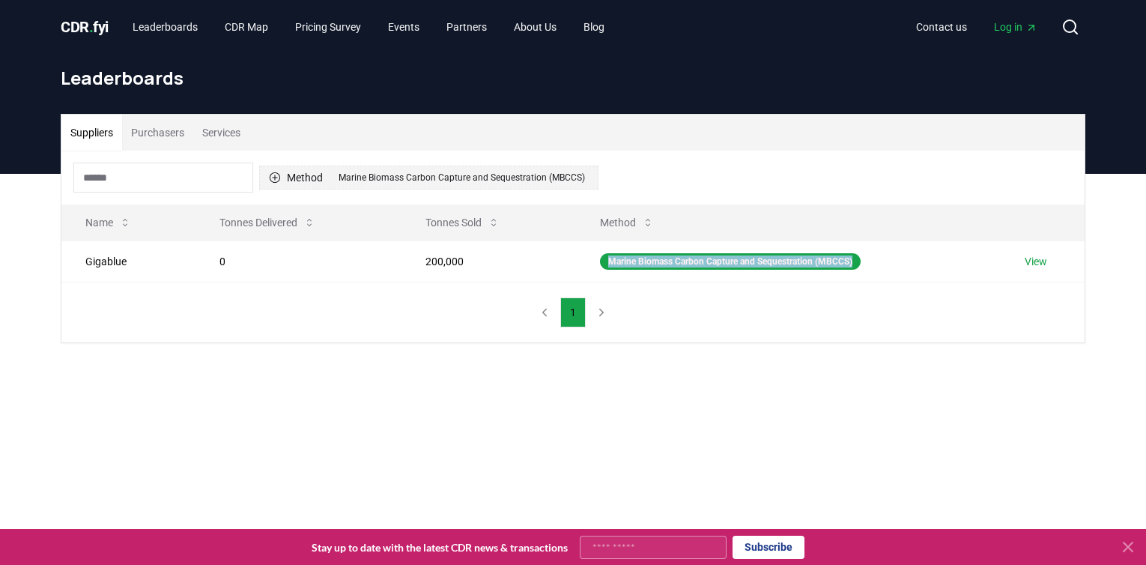
click at [307, 175] on button "Method 1 Marine Biomass Carbon Capture and Sequestration (MBCCS)" at bounding box center [428, 178] width 339 height 24
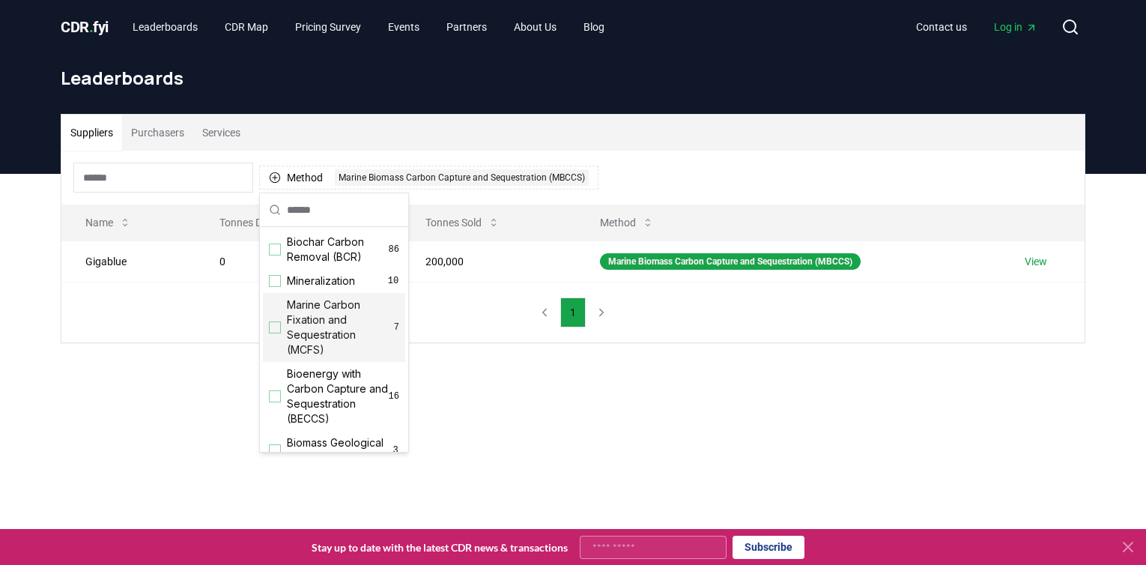
click at [275, 321] on div "Suggestions" at bounding box center [275, 327] width 12 height 12
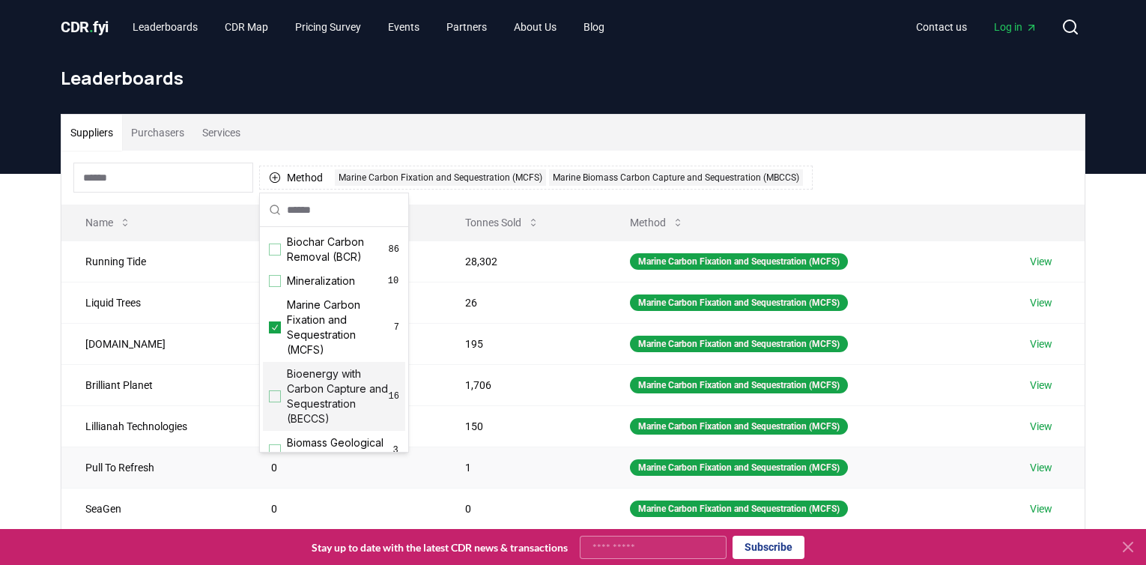
click at [110, 470] on td "Pull To Refresh" at bounding box center [154, 466] width 186 height 41
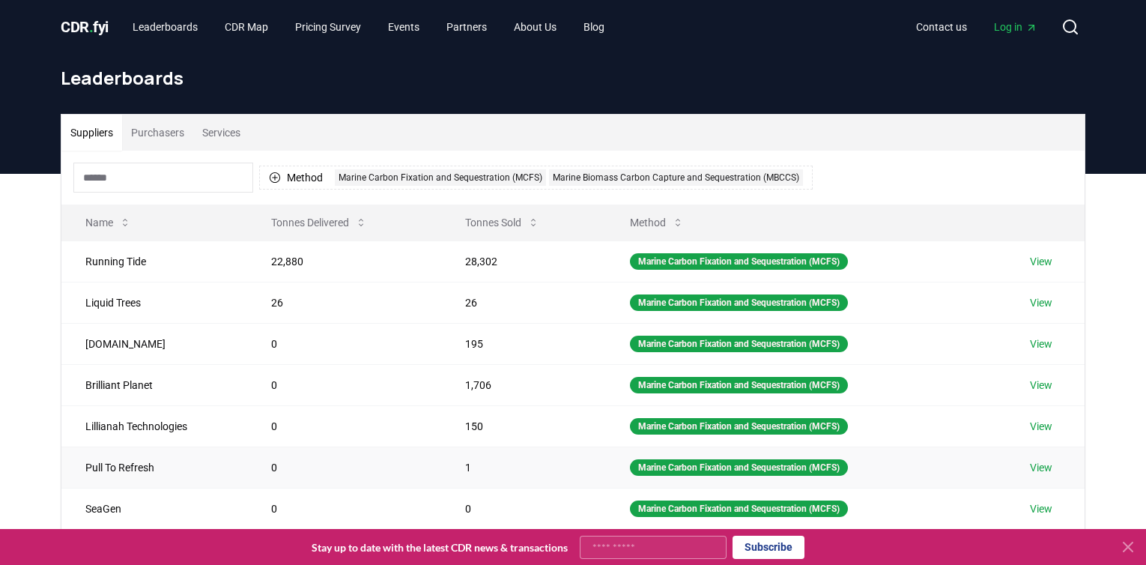
click at [1052, 466] on link "View" at bounding box center [1041, 467] width 22 height 15
